Goal: Find specific page/section: Find specific page/section

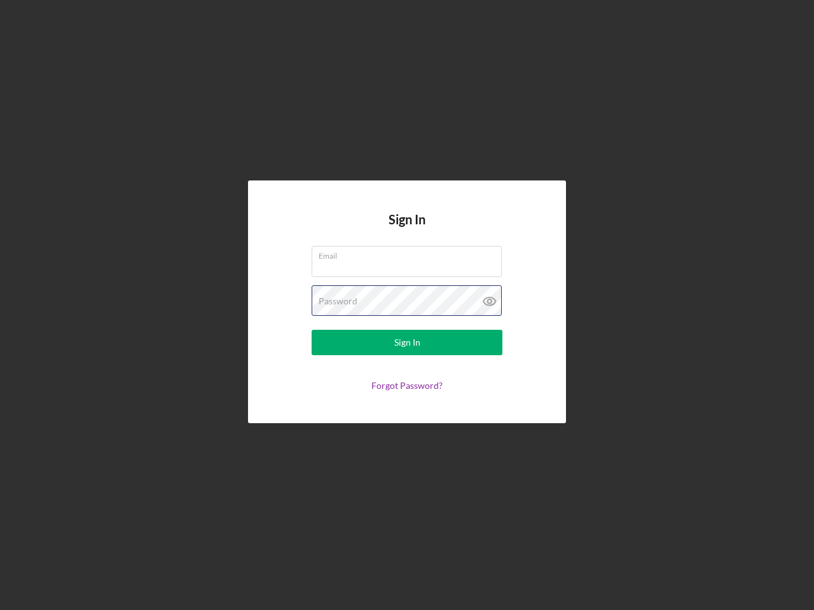
click at [407, 305] on div "Password" at bounding box center [407, 301] width 191 height 32
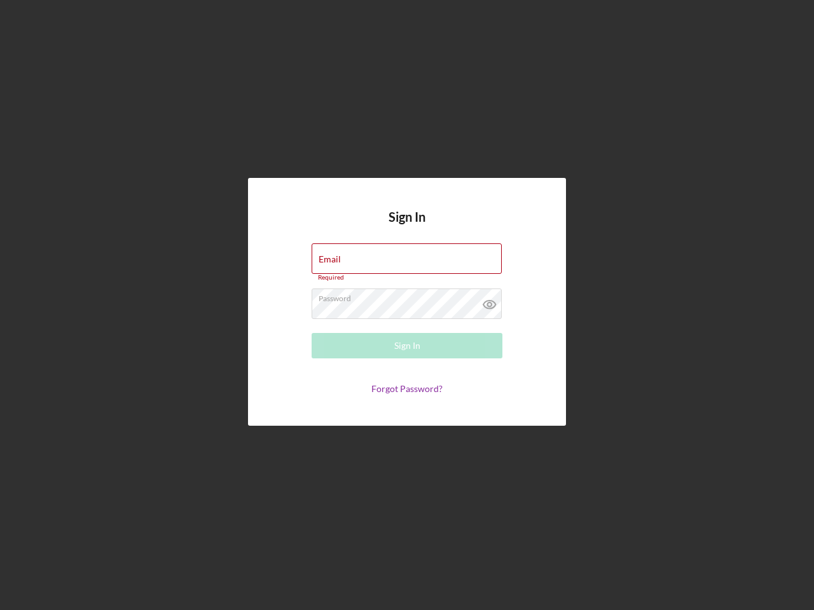
click at [490, 301] on icon at bounding box center [490, 305] width 32 height 32
